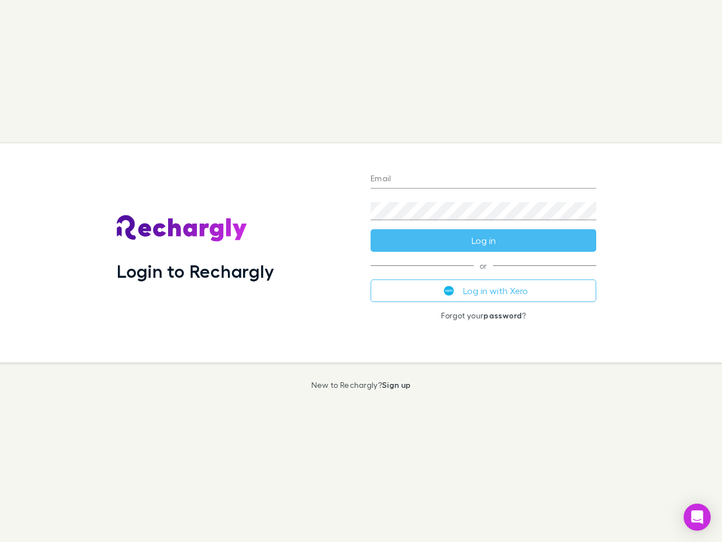
click at [361, 271] on div "Login to Rechargly" at bounding box center [235, 252] width 254 height 219
click at [484, 179] on input "Email" at bounding box center [484, 179] width 226 height 18
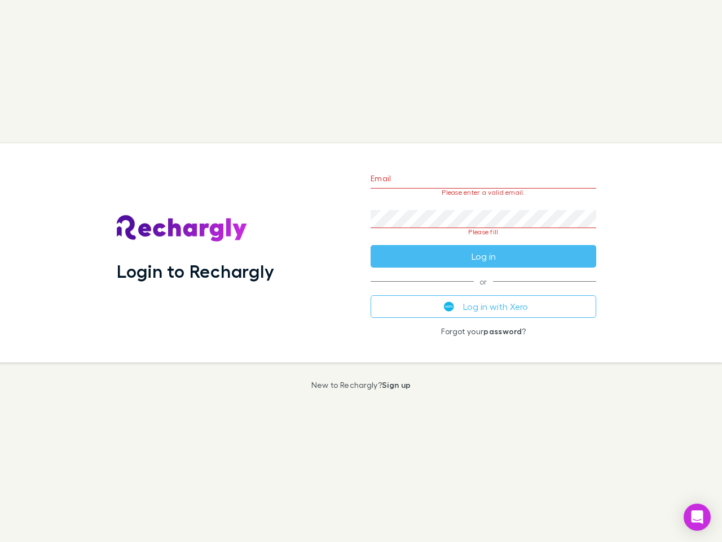
click at [484, 240] on form "Email Please enter a valid email. Password Please fill Log in" at bounding box center [484, 214] width 226 height 106
click at [484, 291] on div "Email Please enter a valid email. Password Please fill Log in or Log in with Xe…" at bounding box center [484, 252] width 244 height 219
click at [698, 517] on icon "Open Intercom Messenger" at bounding box center [698, 517] width 12 height 14
